Goal: Transaction & Acquisition: Purchase product/service

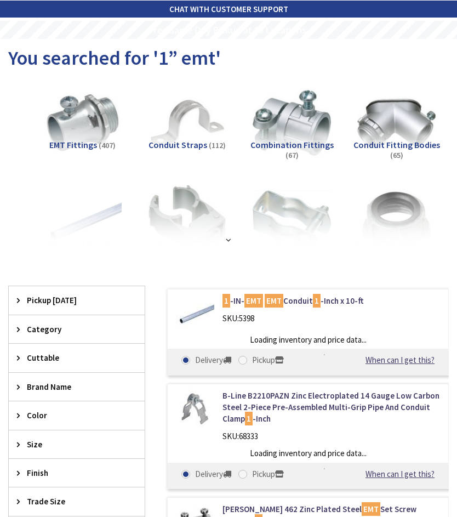
type input "[GEOGRAPHIC_DATA], [GEOGRAPHIC_DATA]"
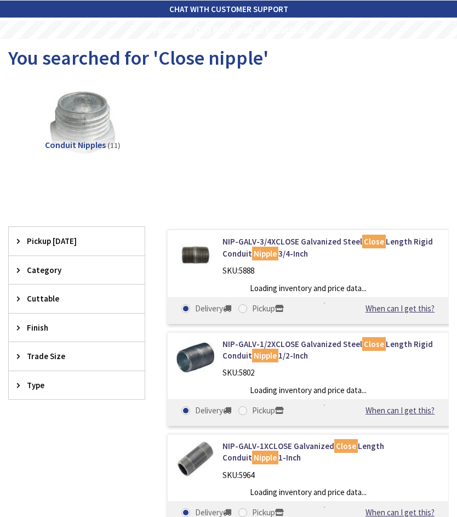
click at [94, 126] on img at bounding box center [82, 123] width 78 height 78
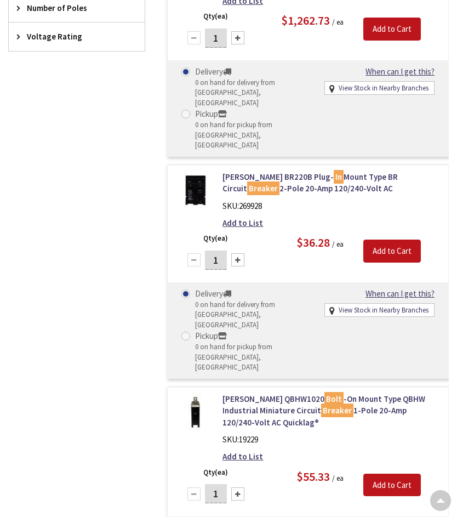
scroll to position [620, 0]
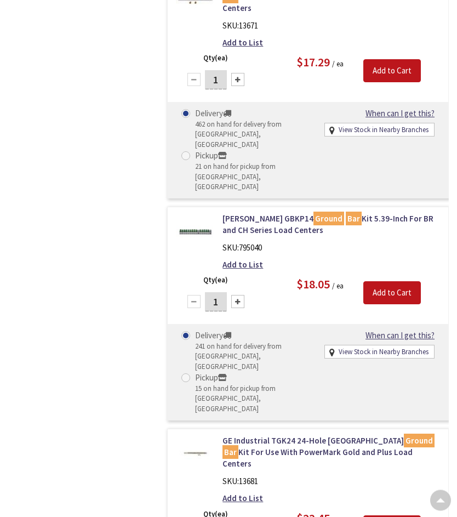
scroll to position [901, 0]
